Goal: Ask a question: Seek information or help from site administrators or community

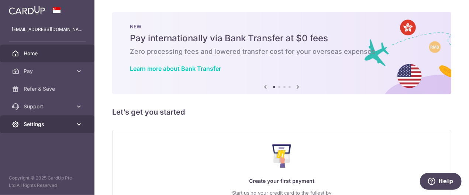
click at [36, 126] on span "Settings" at bounding box center [48, 124] width 49 height 7
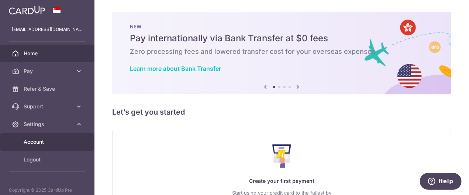
click at [23, 142] on link "Account" at bounding box center [47, 142] width 95 height 18
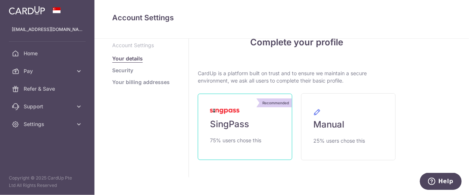
scroll to position [8, 0]
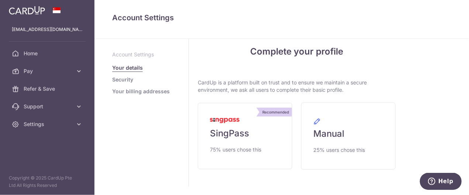
click at [124, 80] on link "Security" at bounding box center [122, 79] width 21 height 7
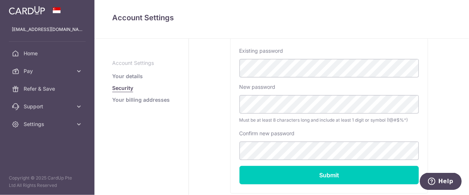
scroll to position [177, 0]
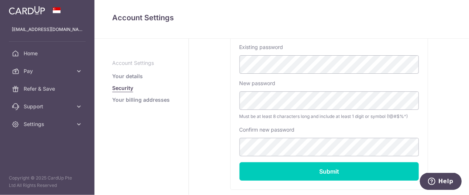
click at [134, 63] on p "Account Settings" at bounding box center [141, 62] width 59 height 7
click at [126, 76] on link "Your details" at bounding box center [127, 76] width 31 height 7
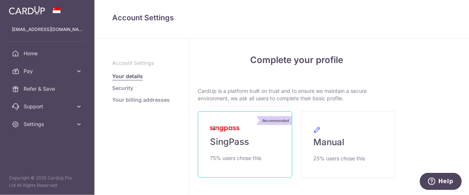
scroll to position [38, 0]
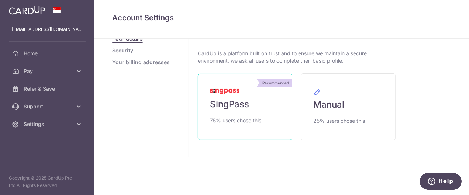
click at [249, 116] on span "75% users chose this" at bounding box center [235, 120] width 51 height 9
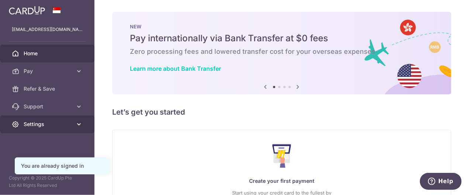
click at [82, 124] on icon at bounding box center [78, 124] width 7 height 7
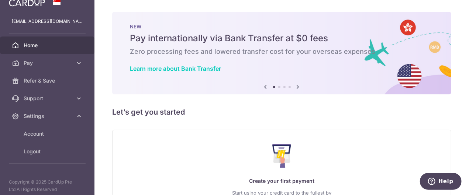
scroll to position [12, 0]
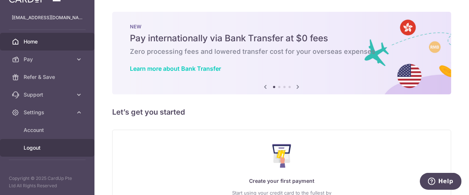
click at [35, 148] on span "Logout" at bounding box center [48, 147] width 49 height 7
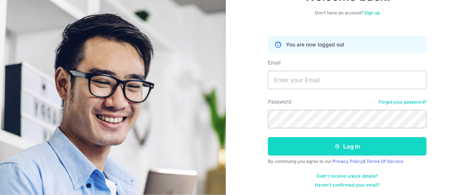
scroll to position [61, 0]
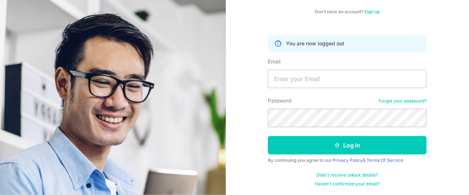
click at [409, 103] on link "Forgot your password?" at bounding box center [403, 101] width 48 height 6
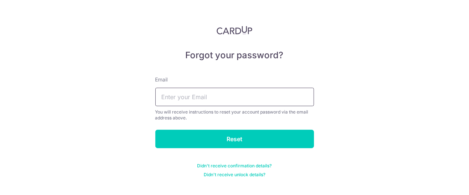
click at [222, 103] on input "text" at bounding box center [234, 97] width 159 height 18
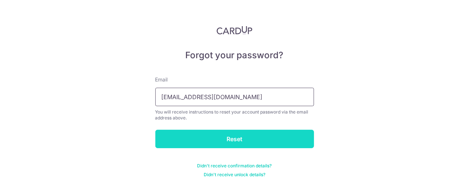
type input "pregopia@gmail.com"
click at [236, 137] on input "Reset" at bounding box center [234, 139] width 159 height 18
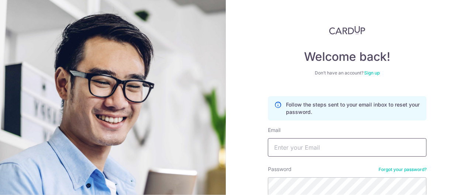
click at [333, 146] on input "Email" at bounding box center [347, 147] width 159 height 18
type input "p"
type input "w"
type input "[EMAIL_ADDRESS][DOMAIN_NAME]"
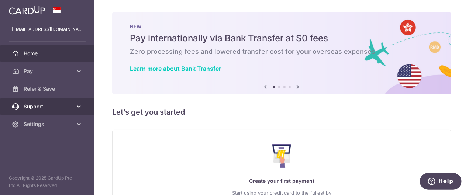
click at [44, 110] on span "Support" at bounding box center [48, 106] width 49 height 7
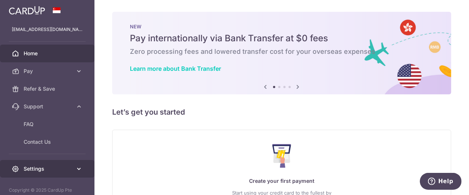
click at [42, 168] on span "Settings" at bounding box center [48, 168] width 49 height 7
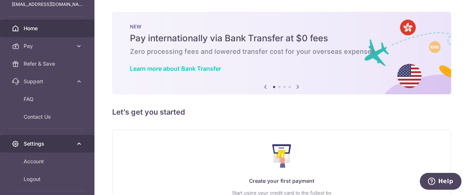
scroll to position [56, 0]
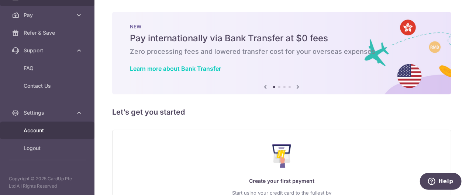
click at [44, 130] on span "Account" at bounding box center [48, 130] width 49 height 7
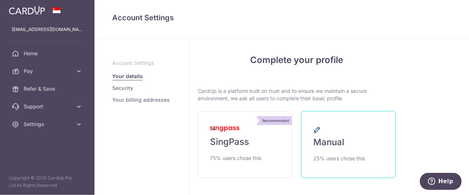
click at [339, 143] on span "Manual" at bounding box center [329, 143] width 31 height 12
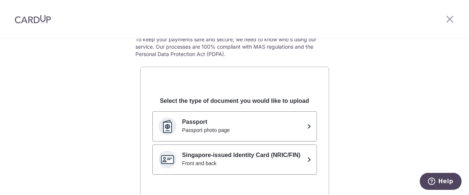
scroll to position [59, 0]
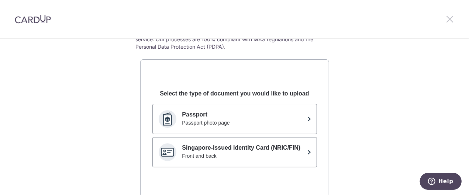
click at [450, 19] on icon at bounding box center [450, 18] width 9 height 9
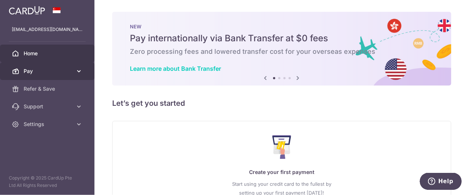
click at [41, 72] on span "Pay" at bounding box center [48, 71] width 49 height 7
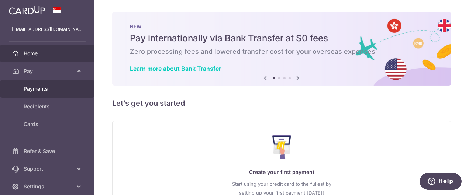
click at [41, 90] on span "Payments" at bounding box center [48, 88] width 49 height 7
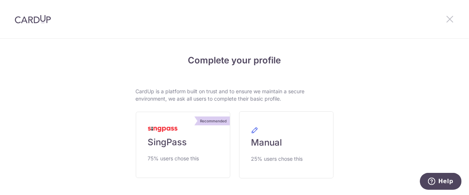
click at [451, 21] on icon at bounding box center [450, 18] width 9 height 9
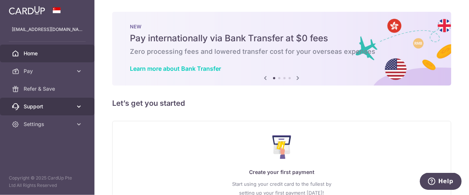
click at [43, 110] on link "Support" at bounding box center [47, 107] width 95 height 18
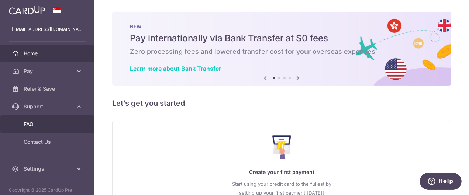
click at [37, 124] on span "FAQ" at bounding box center [48, 124] width 49 height 7
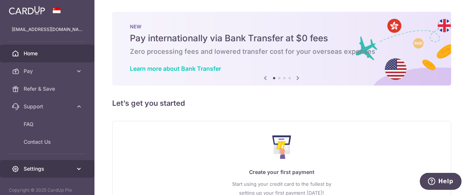
click at [41, 172] on span "Settings" at bounding box center [48, 168] width 49 height 7
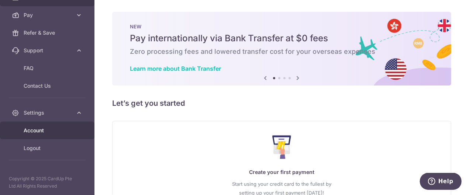
click at [35, 129] on span "Account" at bounding box center [48, 130] width 49 height 7
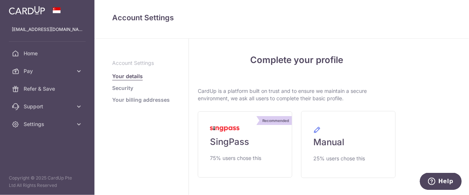
click at [188, 151] on aside "Account Settings Your details Security Your billing addresses" at bounding box center [142, 117] width 95 height 157
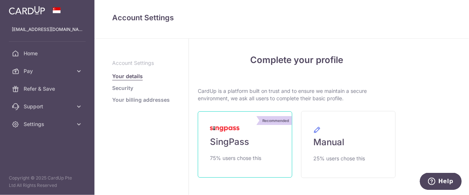
click at [227, 146] on span "SingPass" at bounding box center [229, 142] width 39 height 12
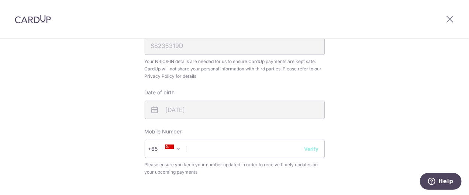
scroll to position [295, 0]
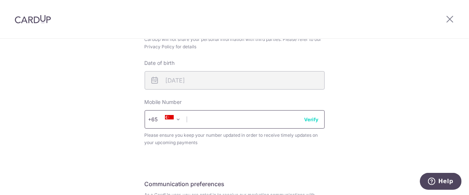
click at [212, 123] on input "text" at bounding box center [235, 119] width 180 height 18
type input "94316080"
click at [310, 121] on button "Verify" at bounding box center [312, 119] width 14 height 7
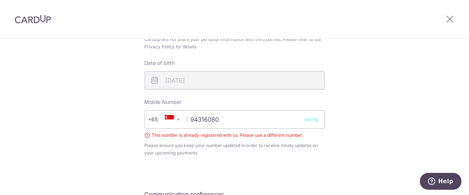
click at [148, 137] on span "This number is already registered with us. Please use a different number." at bounding box center [235, 135] width 180 height 7
click at [146, 134] on span "This number is already registered with us. Please use a different number." at bounding box center [235, 135] width 180 height 7
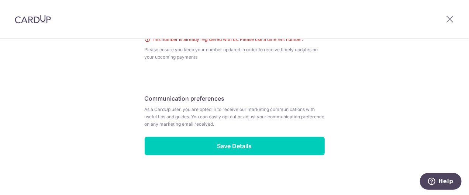
scroll to position [392, 0]
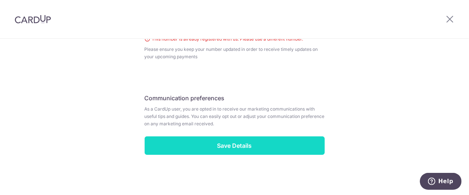
click at [230, 146] on input "Save Details" at bounding box center [235, 146] width 180 height 18
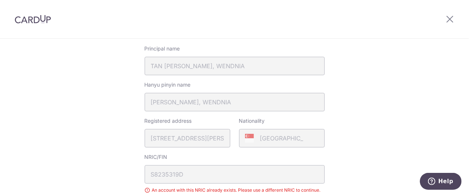
scroll to position [167, 0]
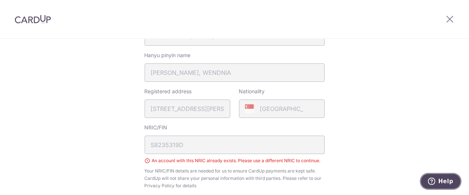
click at [440, 183] on span "Help" at bounding box center [445, 181] width 15 height 7
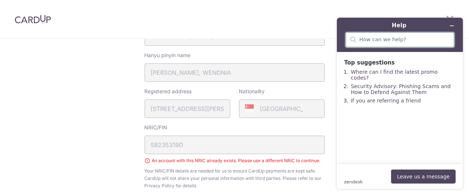
click at [383, 41] on input "search" at bounding box center [404, 39] width 90 height 7
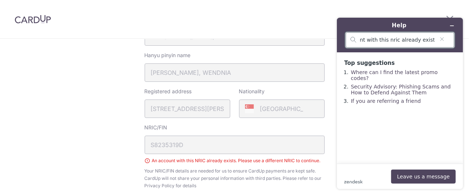
type input "account with this nric already exist"
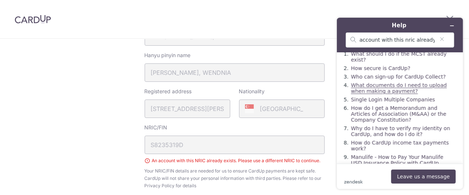
scroll to position [27, 0]
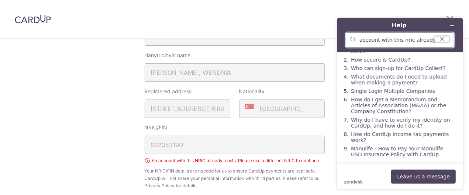
click at [444, 38] on icon "Clear search" at bounding box center [442, 38] width 6 height 5
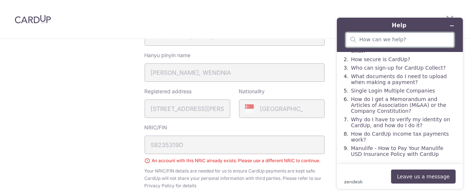
scroll to position [0, 0]
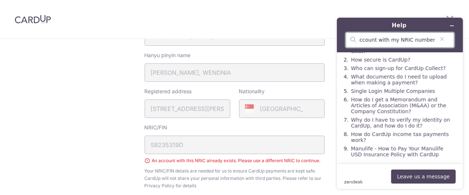
type input "how do I recover my account with my NRIC number"
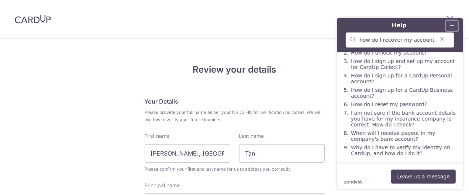
click at [452, 26] on icon "Minimize widget" at bounding box center [451, 25] width 5 height 5
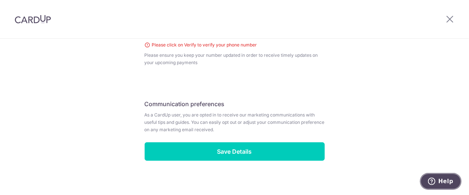
scroll to position [402, 0]
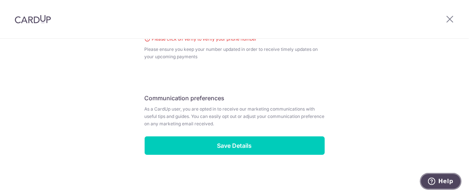
click at [437, 183] on span "Help" at bounding box center [433, 181] width 10 height 7
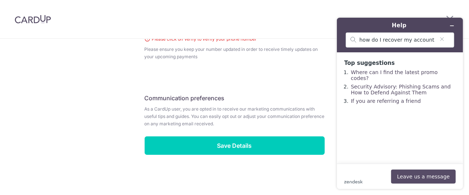
click at [420, 178] on button "Leave us a message" at bounding box center [423, 177] width 65 height 14
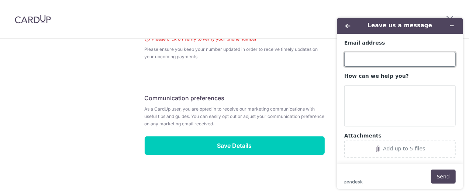
click at [379, 59] on input "Email address" at bounding box center [400, 59] width 112 height 15
type input "[EMAIL_ADDRESS][DOMAIN_NAME]"
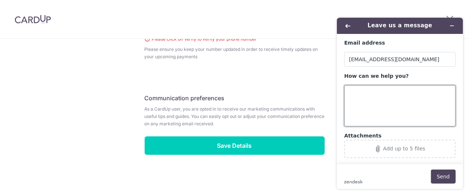
click at [365, 93] on textarea "How can we help you?" at bounding box center [400, 105] width 112 height 41
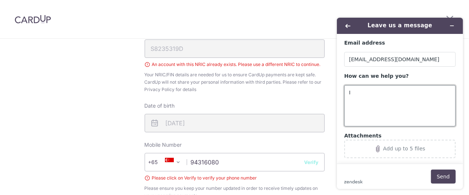
scroll to position [254, 0]
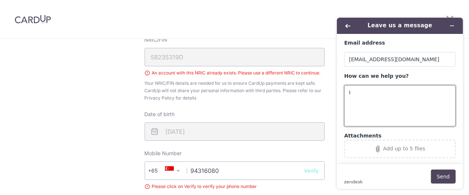
type textarea "I"
